Goal: Task Accomplishment & Management: Use online tool/utility

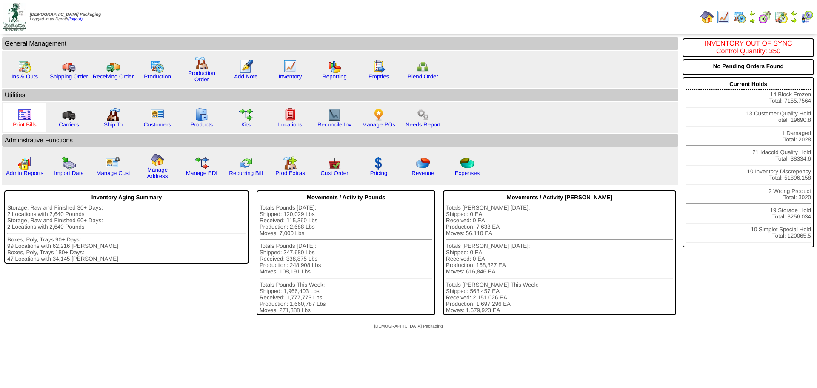
click at [33, 122] on link "Print Bills" at bounding box center [25, 124] width 24 height 6
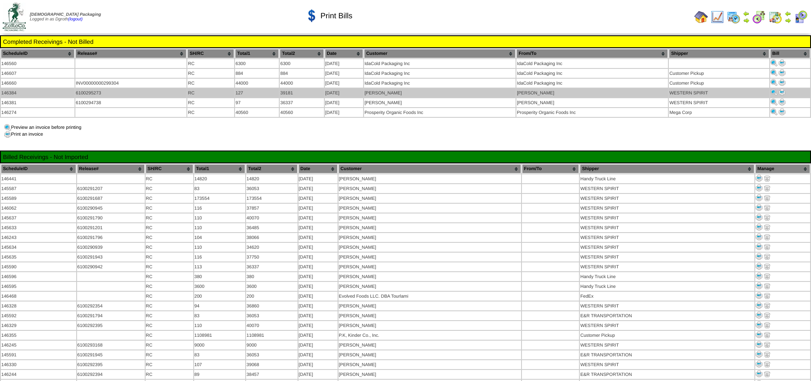
click at [782, 91] on img at bounding box center [782, 92] width 7 height 7
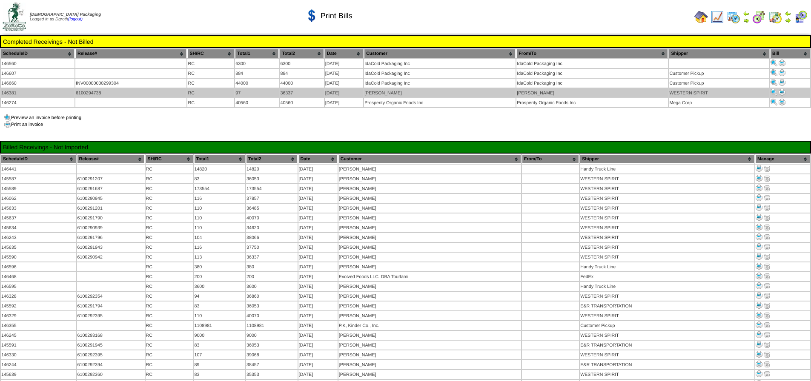
click at [781, 92] on img at bounding box center [782, 92] width 7 height 7
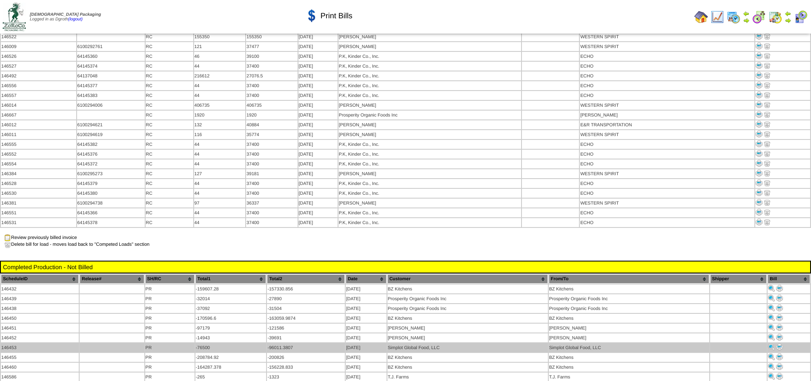
scroll to position [681, 0]
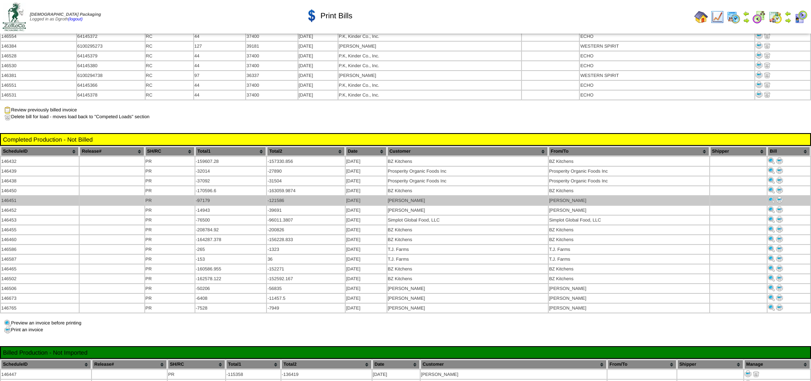
click at [781, 197] on img at bounding box center [779, 200] width 7 height 7
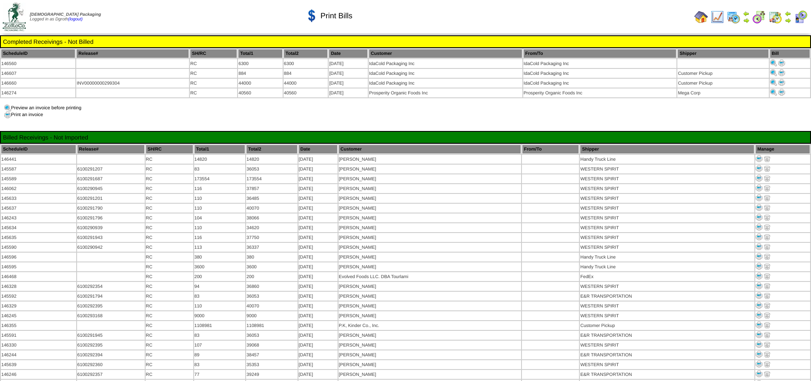
scroll to position [681, 0]
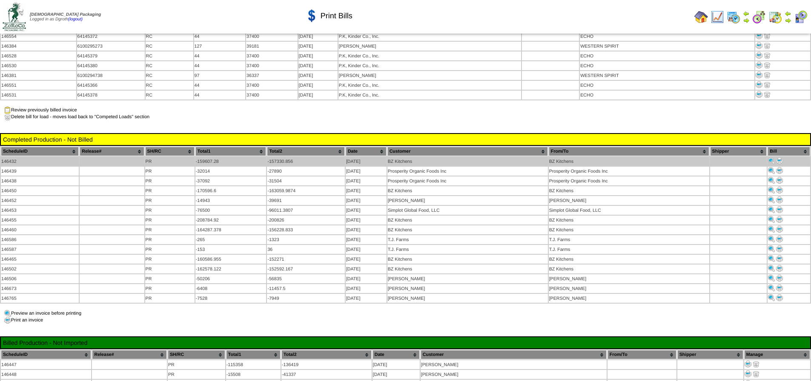
click at [778, 158] on img at bounding box center [779, 161] width 7 height 7
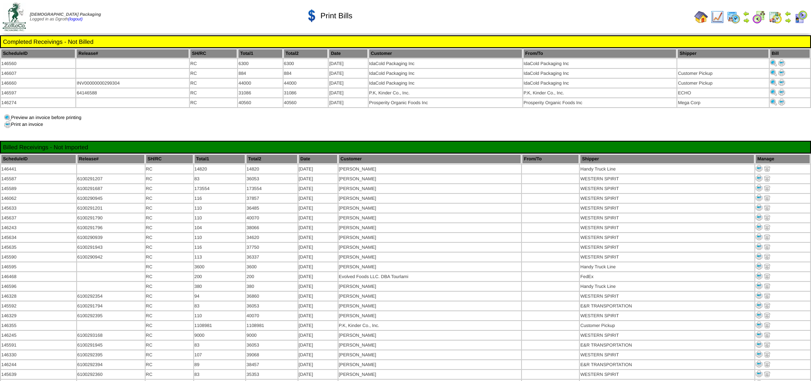
scroll to position [681, 0]
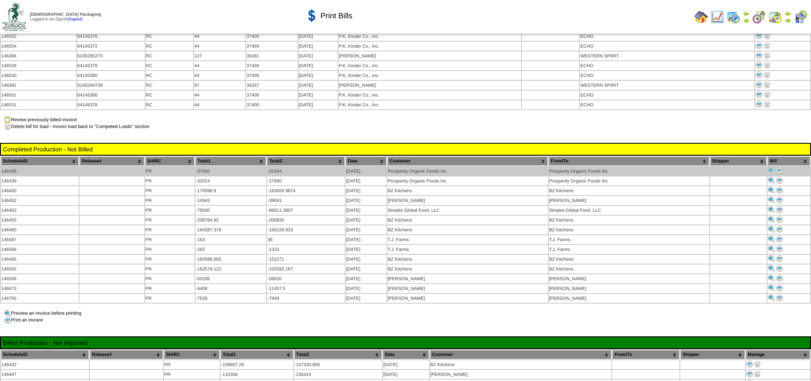
click at [780, 167] on img at bounding box center [779, 170] width 7 height 7
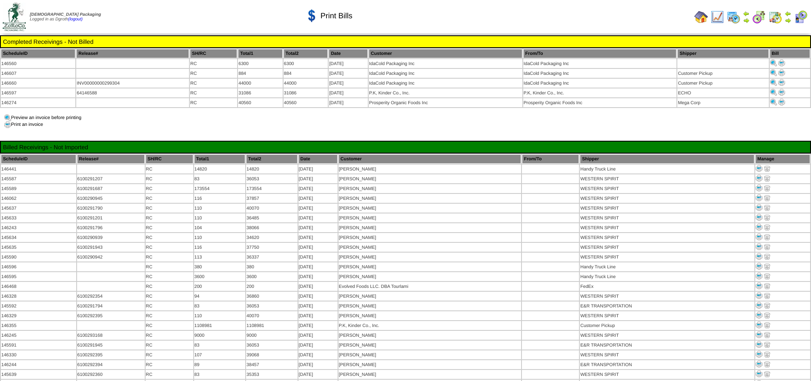
scroll to position [681, 0]
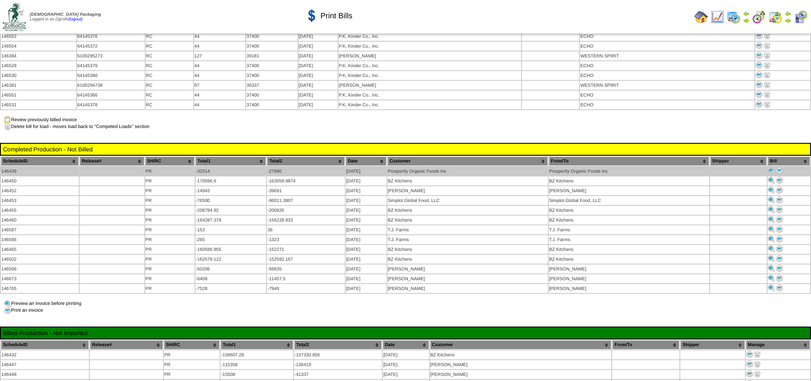
click at [779, 167] on img at bounding box center [779, 170] width 7 height 7
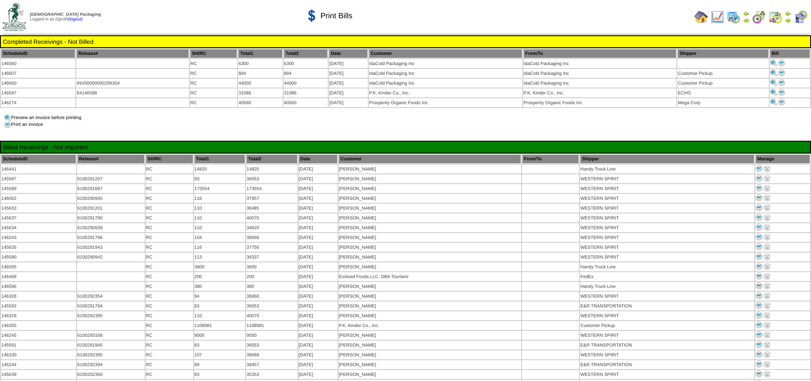
scroll to position [681, 0]
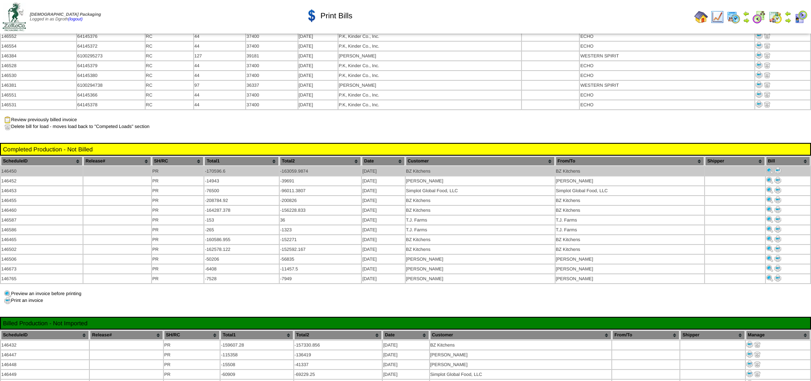
click at [779, 167] on img at bounding box center [777, 170] width 7 height 7
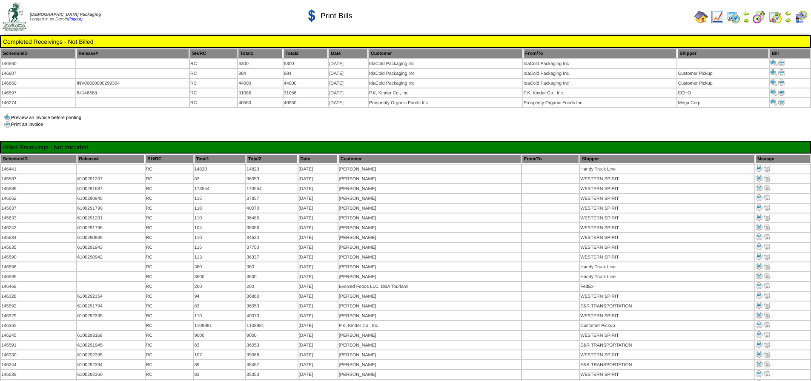
scroll to position [681, 0]
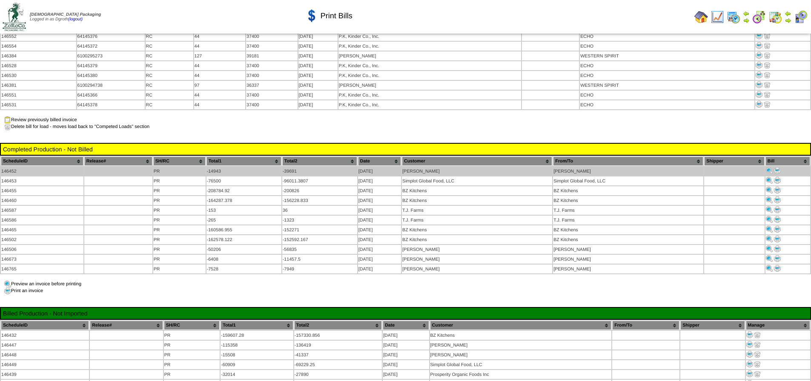
click at [777, 167] on img at bounding box center [777, 170] width 7 height 7
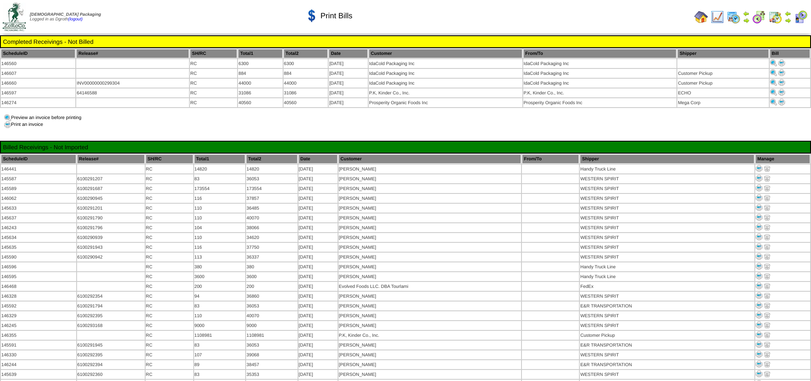
scroll to position [681, 0]
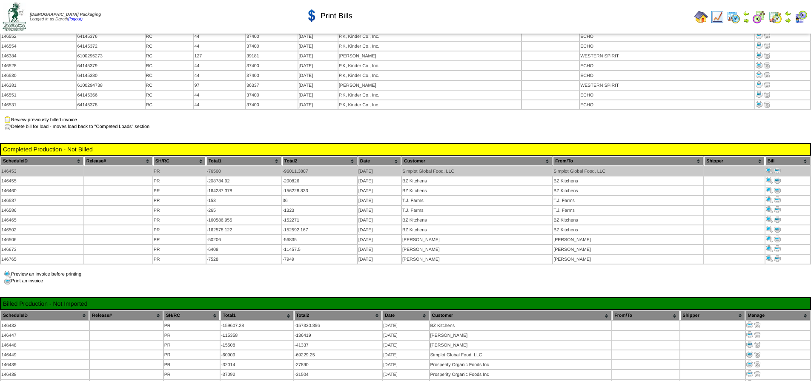
click at [777, 167] on img at bounding box center [777, 170] width 7 height 7
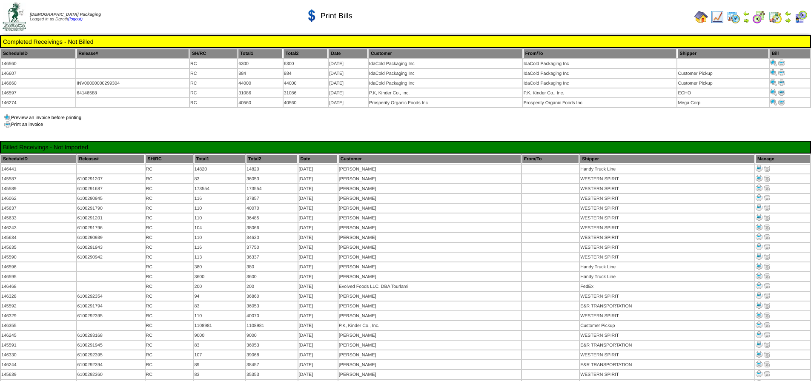
scroll to position [681, 0]
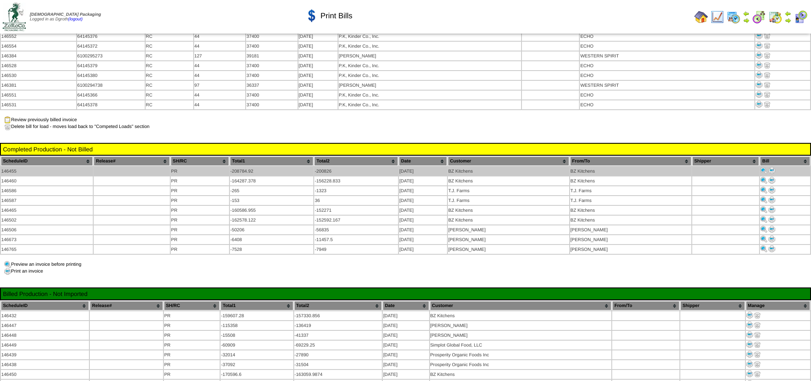
click at [768, 167] on img at bounding box center [771, 170] width 7 height 7
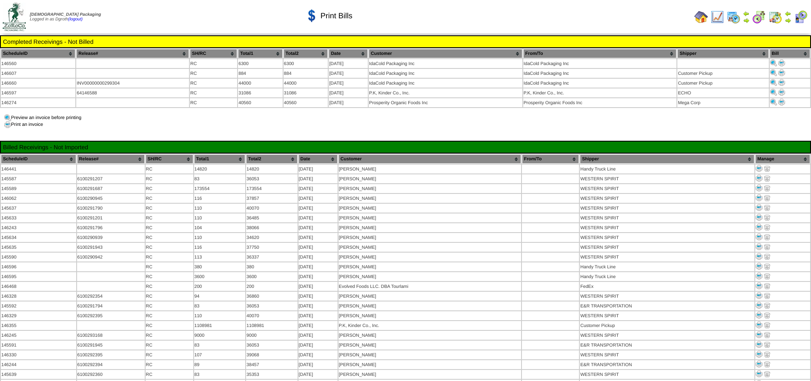
scroll to position [681, 0]
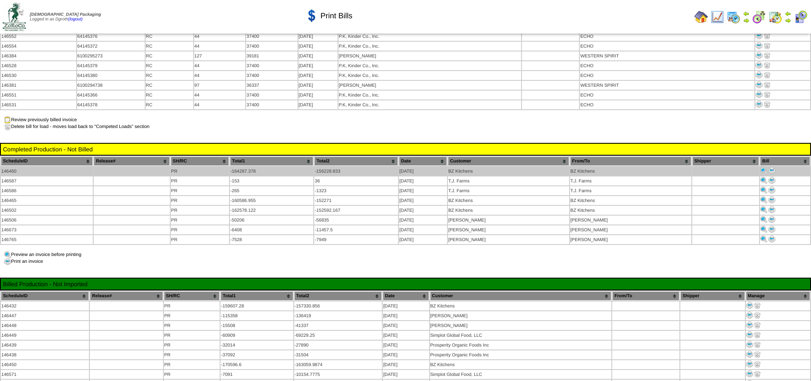
click at [769, 167] on img at bounding box center [771, 170] width 7 height 7
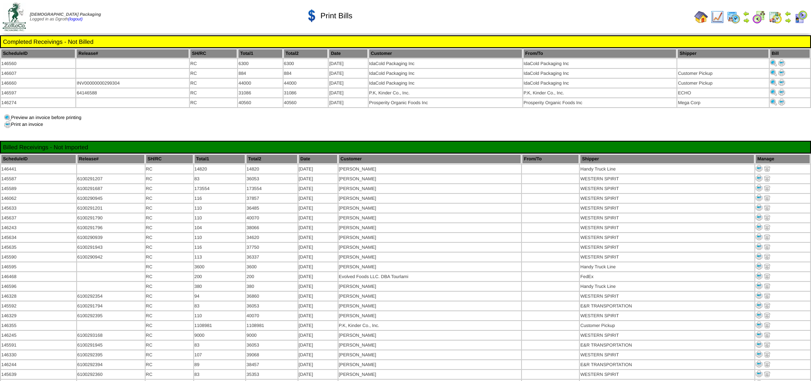
scroll to position [681, 0]
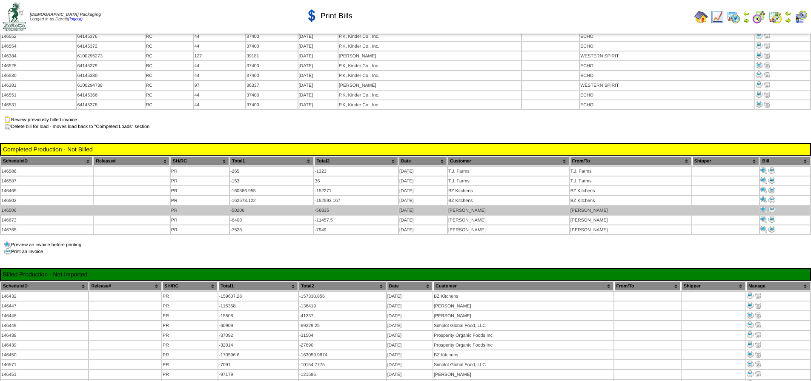
click at [769, 206] on img at bounding box center [771, 209] width 7 height 7
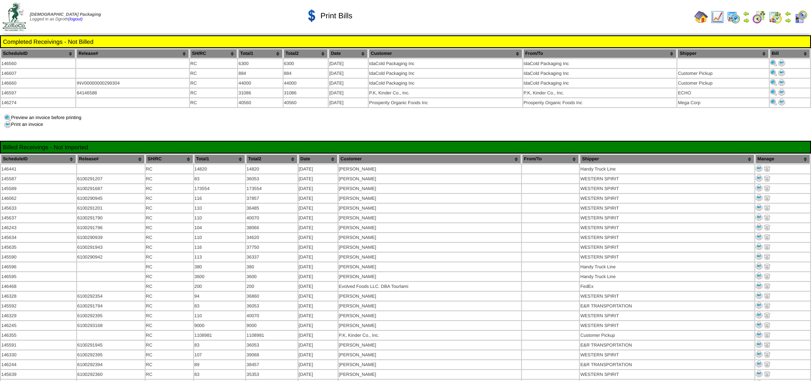
scroll to position [681, 0]
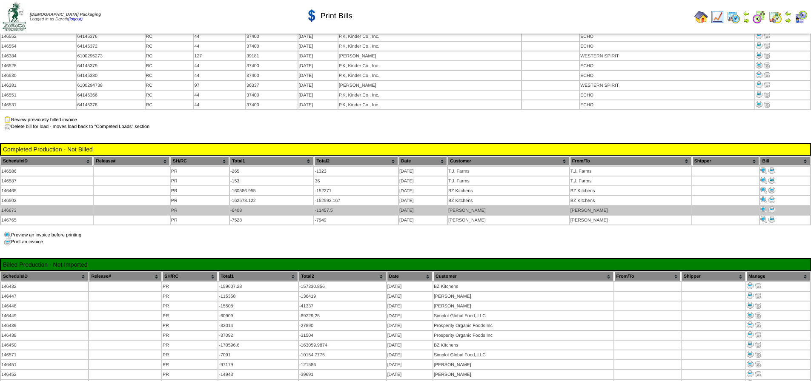
click at [768, 206] on img at bounding box center [771, 209] width 7 height 7
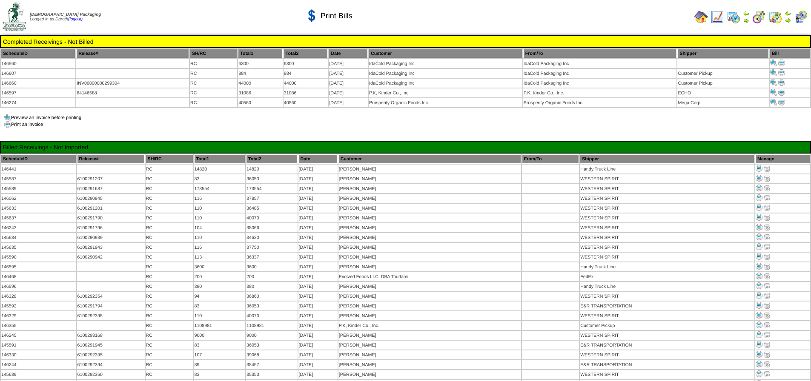
scroll to position [681, 0]
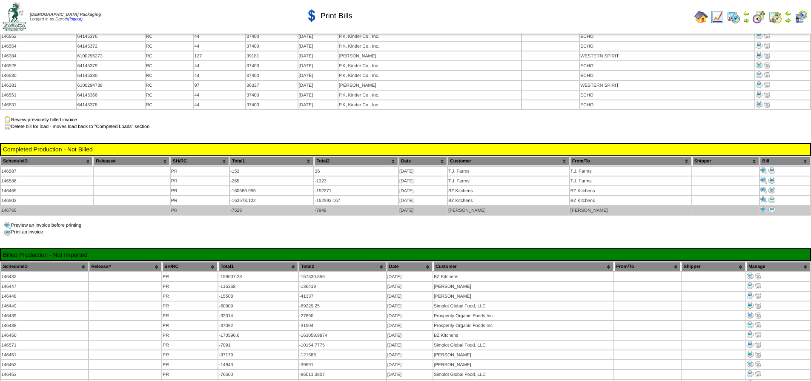
click at [768, 206] on img at bounding box center [771, 209] width 7 height 7
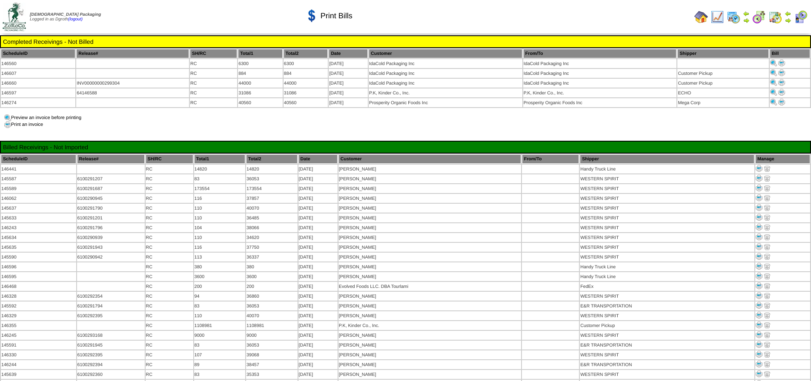
scroll to position [681, 0]
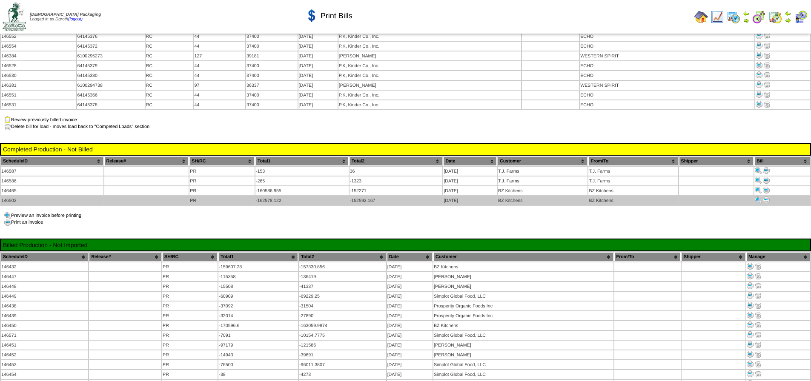
click at [769, 197] on img at bounding box center [766, 200] width 7 height 7
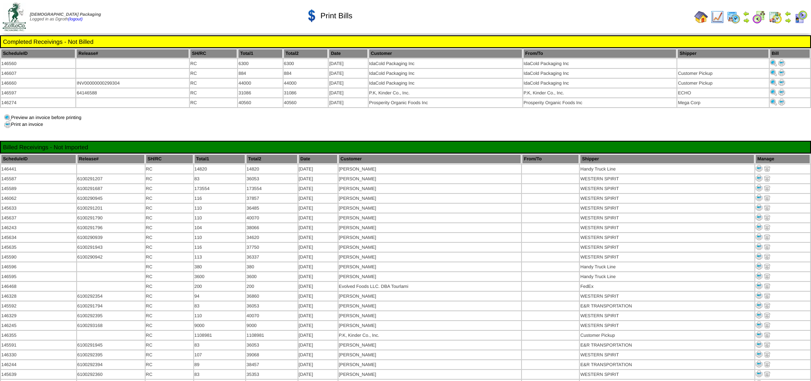
scroll to position [681, 0]
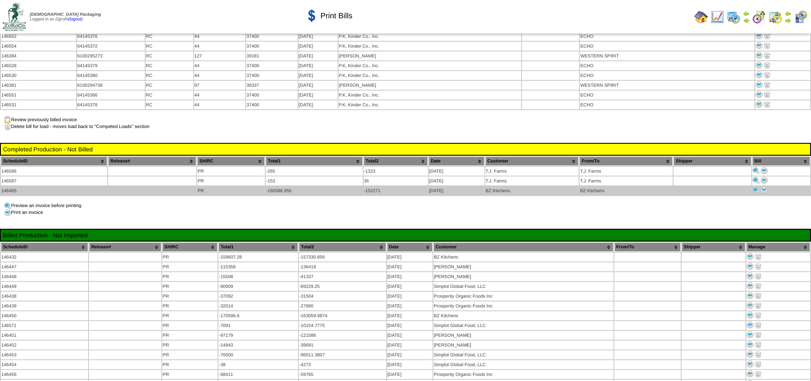
click at [765, 187] on img at bounding box center [764, 190] width 7 height 7
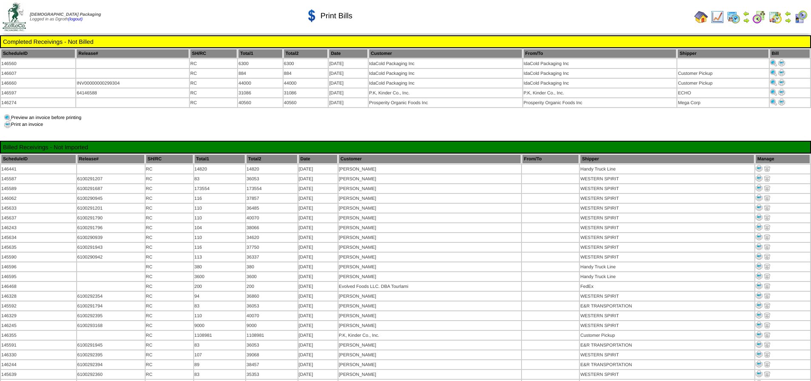
scroll to position [681, 0]
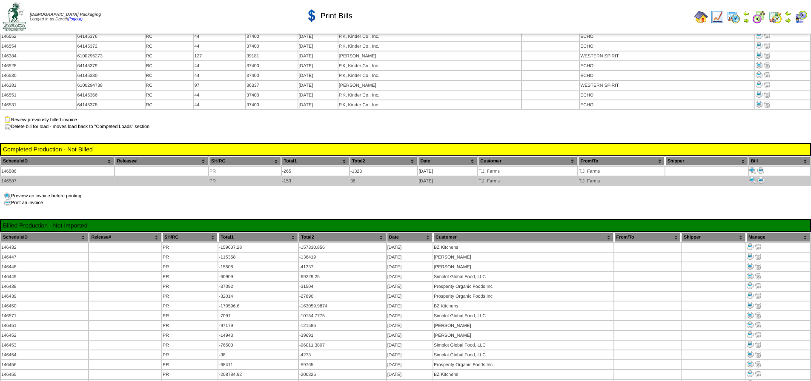
click at [763, 177] on img at bounding box center [760, 180] width 7 height 7
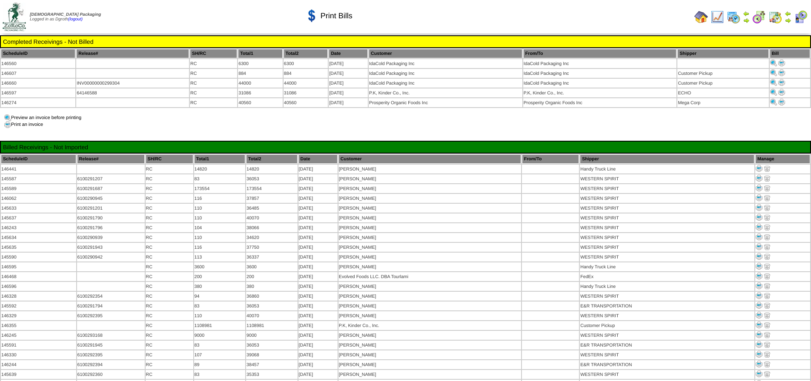
scroll to position [681, 0]
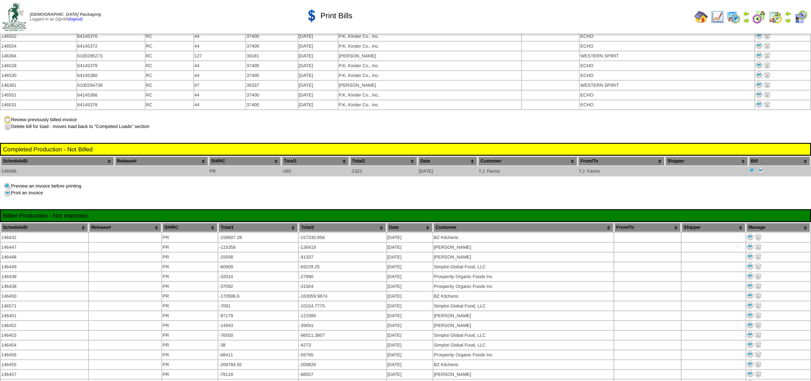
click at [762, 167] on img at bounding box center [760, 170] width 7 height 7
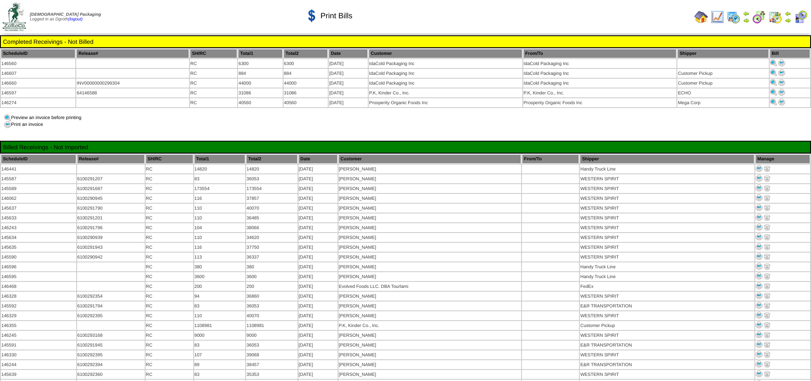
scroll to position [681, 0]
